Goal: Find specific page/section: Find specific page/section

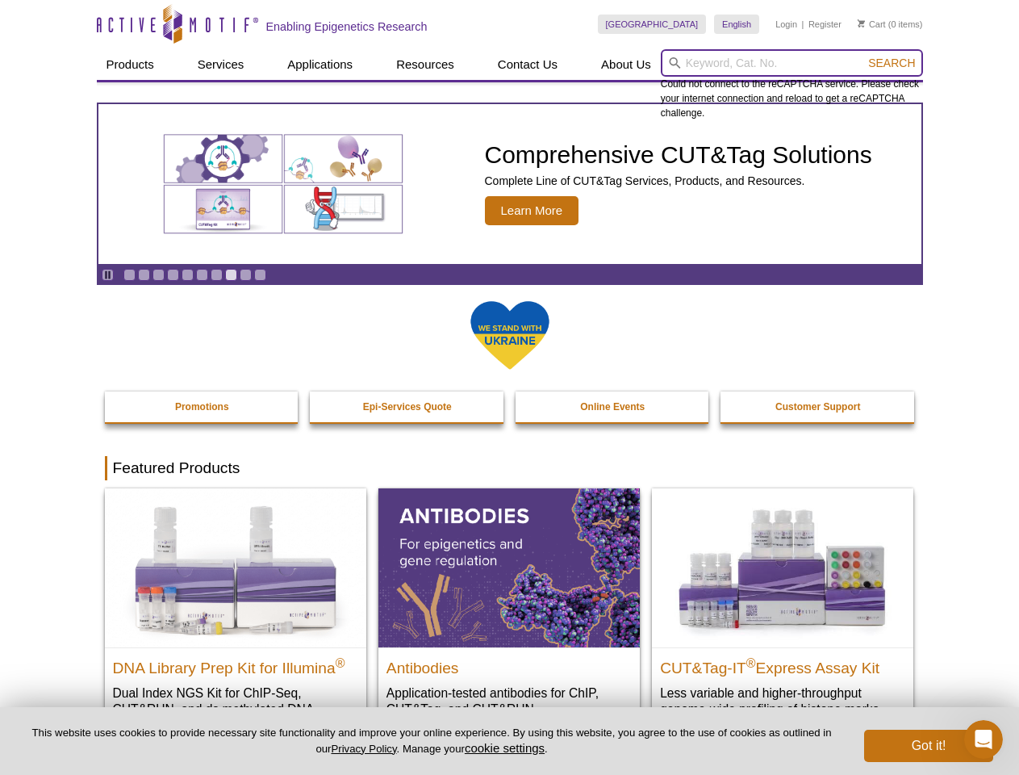
click at [792, 63] on input "search" at bounding box center [792, 62] width 262 height 27
click at [892, 63] on span "Search" at bounding box center [891, 62] width 47 height 13
click at [107, 274] on icon "Pause" at bounding box center [107, 274] width 10 height 10
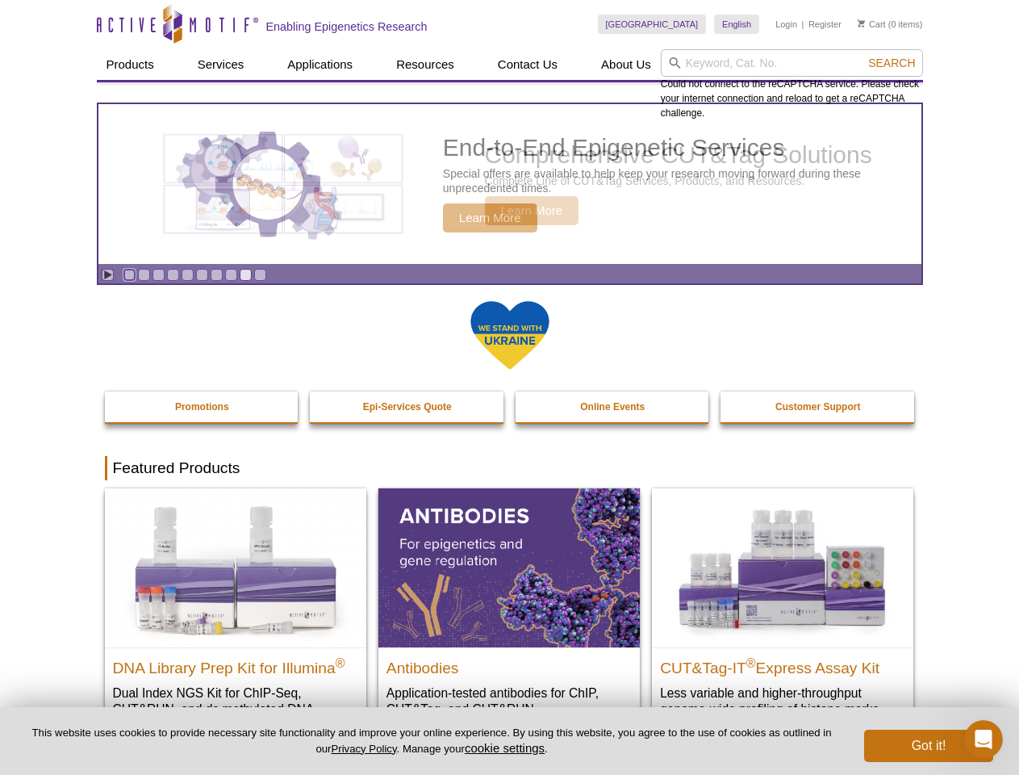
click at [129, 274] on link "Go to slide 1" at bounding box center [129, 275] width 12 height 12
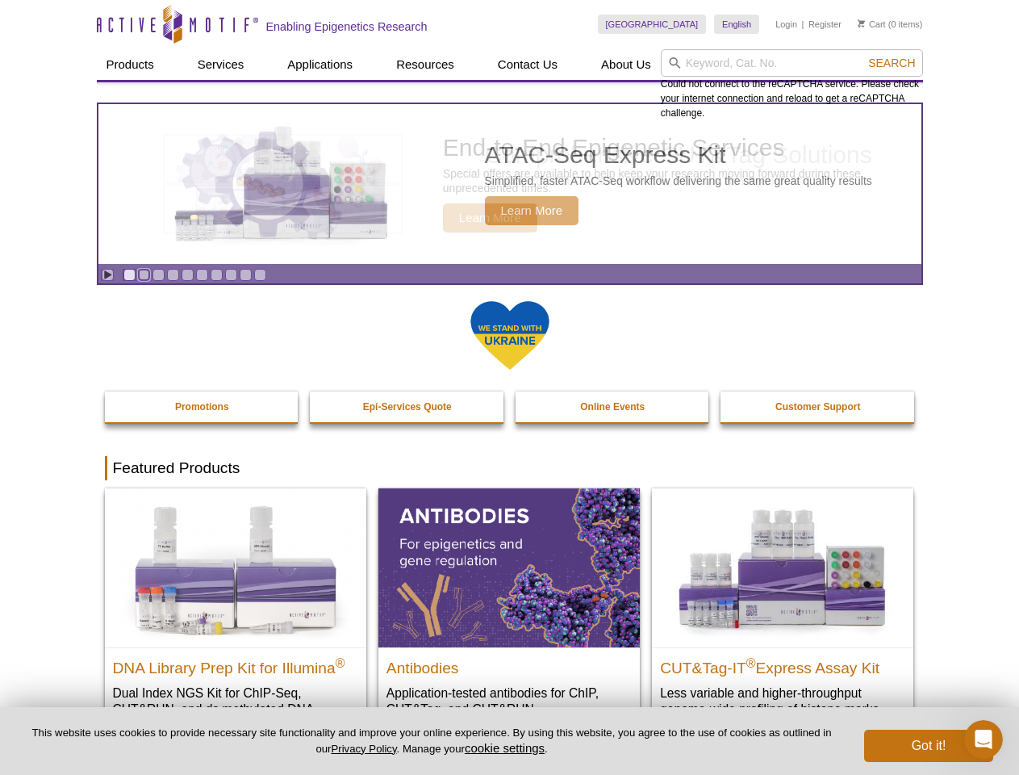
click at [144, 274] on link "Go to slide 2" at bounding box center [144, 275] width 12 height 12
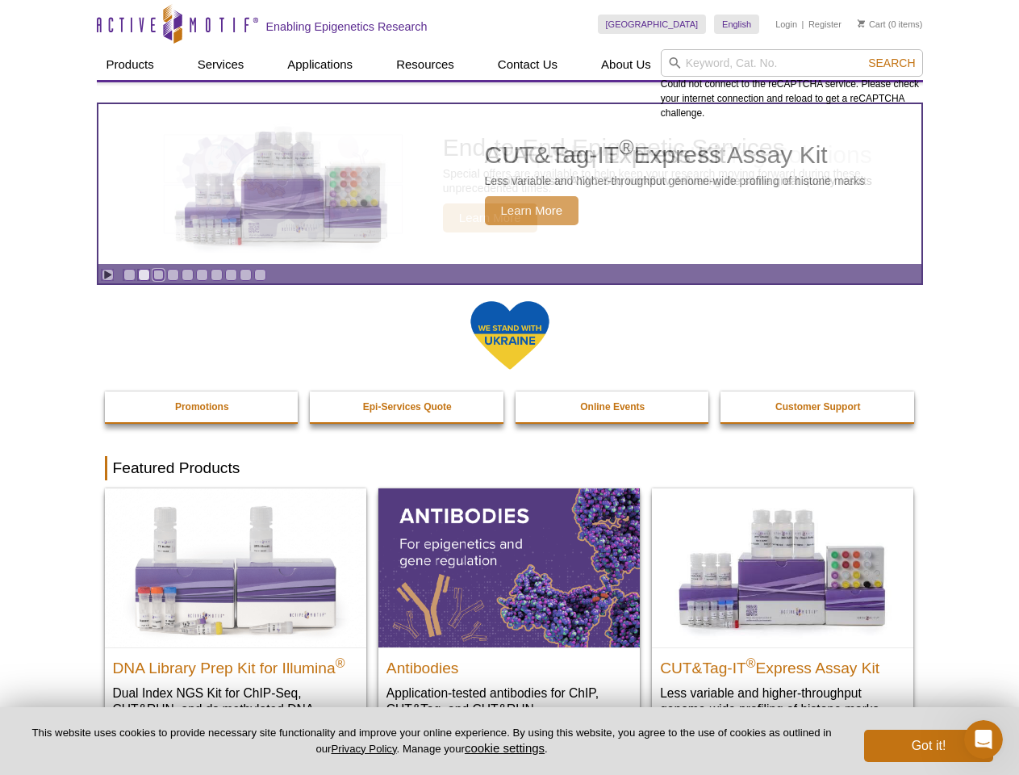
click at [158, 274] on link "Go to slide 3" at bounding box center [158, 275] width 12 height 12
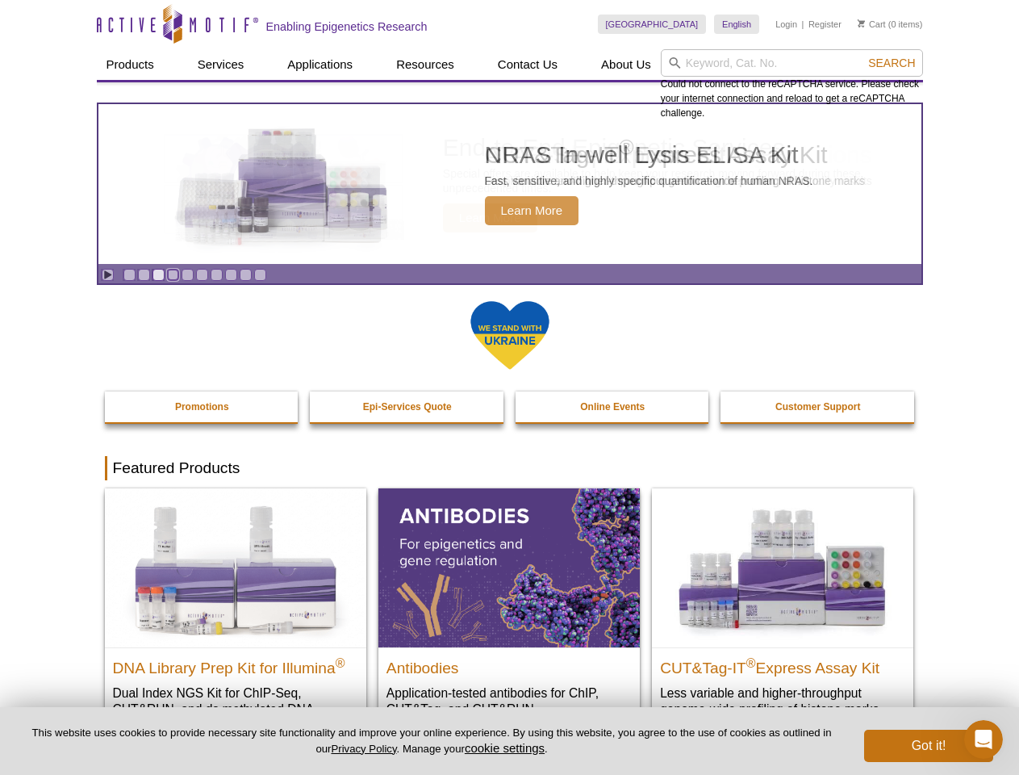
click at [173, 274] on link "Go to slide 4" at bounding box center [173, 275] width 12 height 12
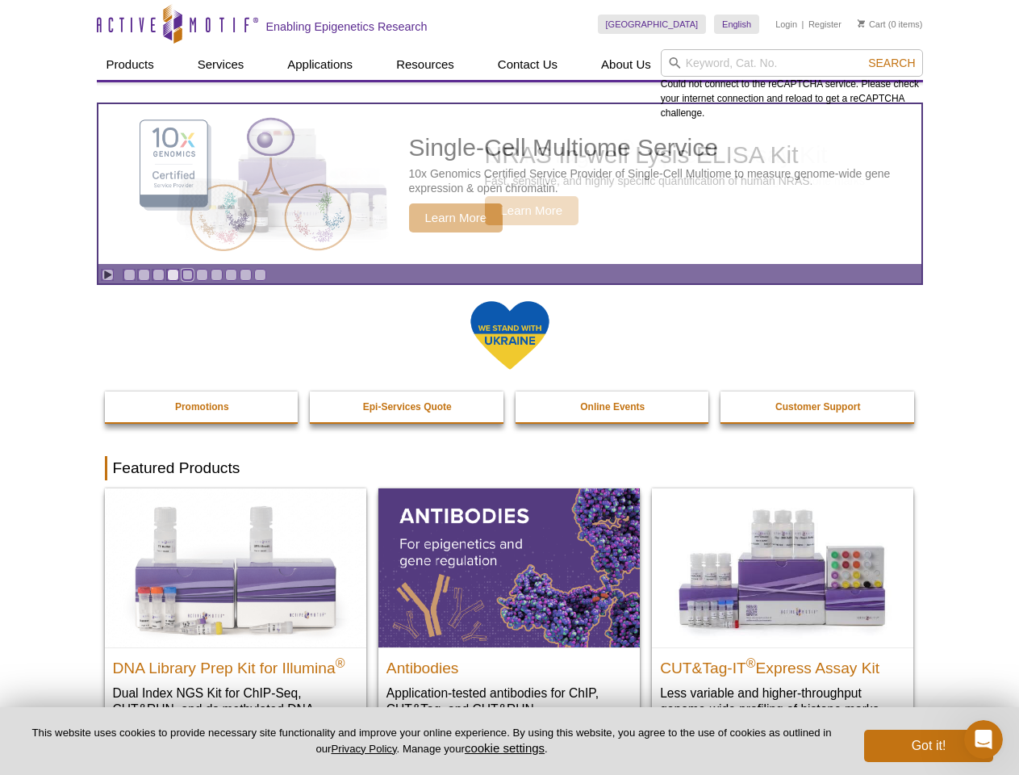
click at [187, 274] on link "Go to slide 5" at bounding box center [188, 275] width 12 height 12
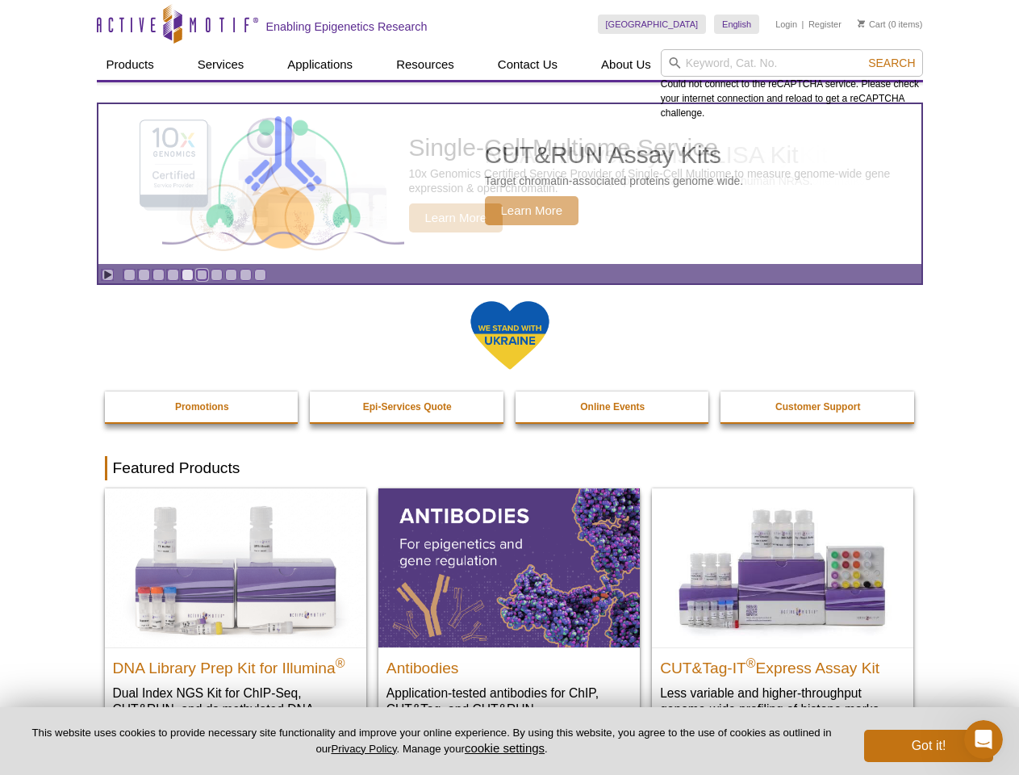
click at [202, 274] on link "Go to slide 6" at bounding box center [202, 275] width 12 height 12
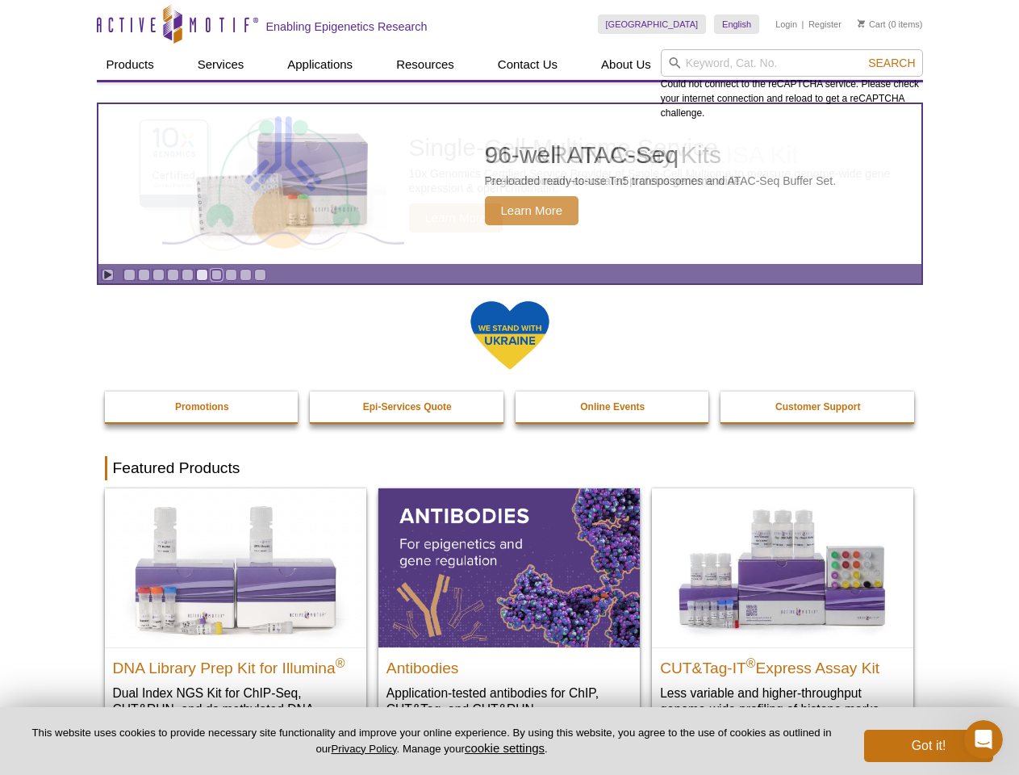
click at [216, 274] on link "Go to slide 7" at bounding box center [217, 275] width 12 height 12
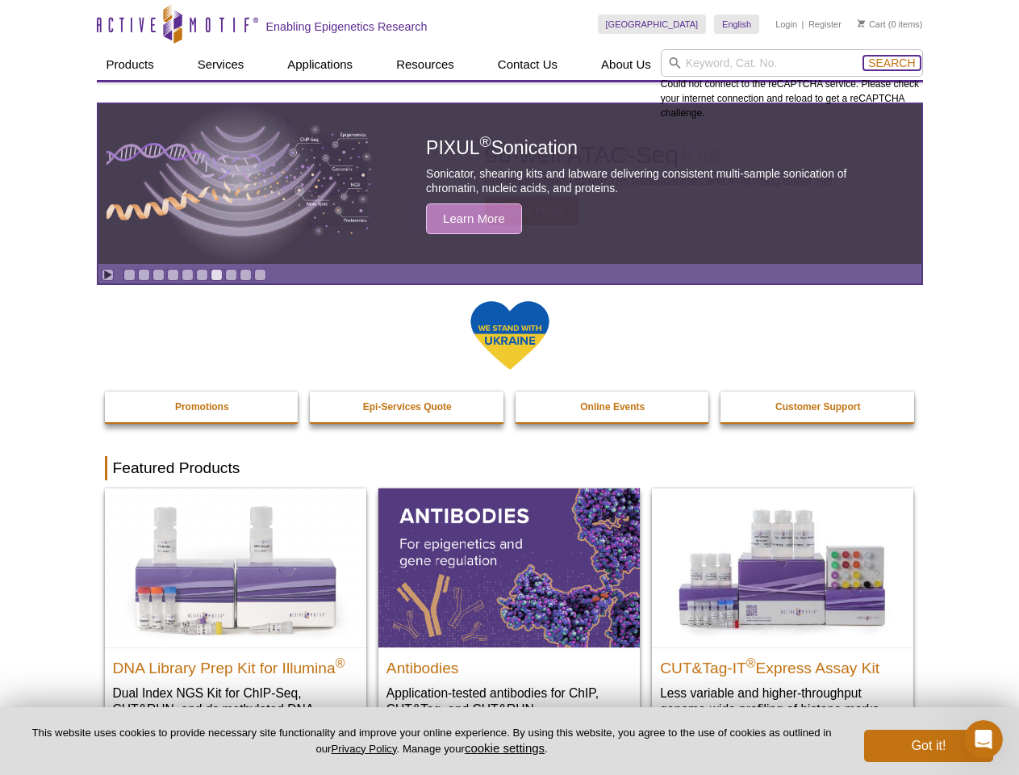
click at [892, 63] on span "Search" at bounding box center [891, 62] width 47 height 13
